Goal: Information Seeking & Learning: Check status

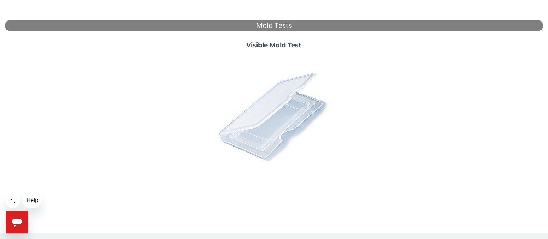
scroll to position [271, 0]
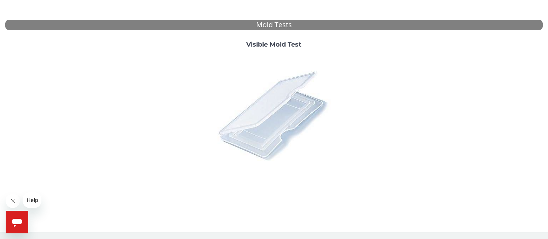
click at [271, 119] on img at bounding box center [274, 116] width 124 height 124
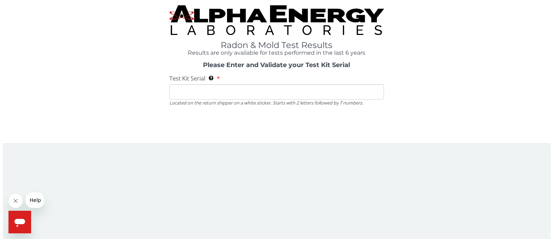
scroll to position [0, 0]
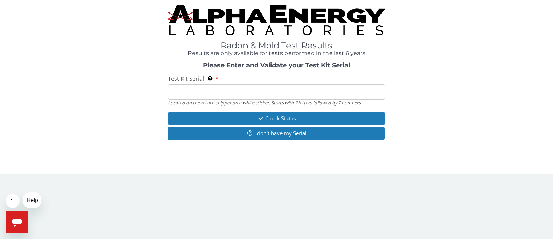
click at [256, 92] on input "Test Kit Serial Located on the return shipper on a white sticker. Starts with 2…" at bounding box center [276, 92] width 217 height 15
paste input "ML208880"
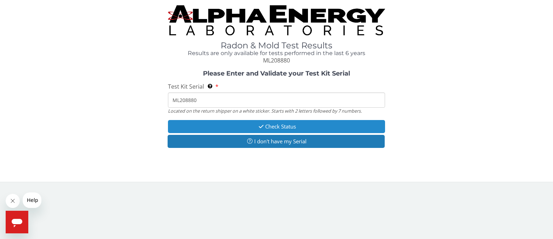
type input "ML208880"
click at [276, 126] on button "Check Status" at bounding box center [276, 126] width 217 height 13
